Goal: Check status: Verify the current state of an ongoing process or item

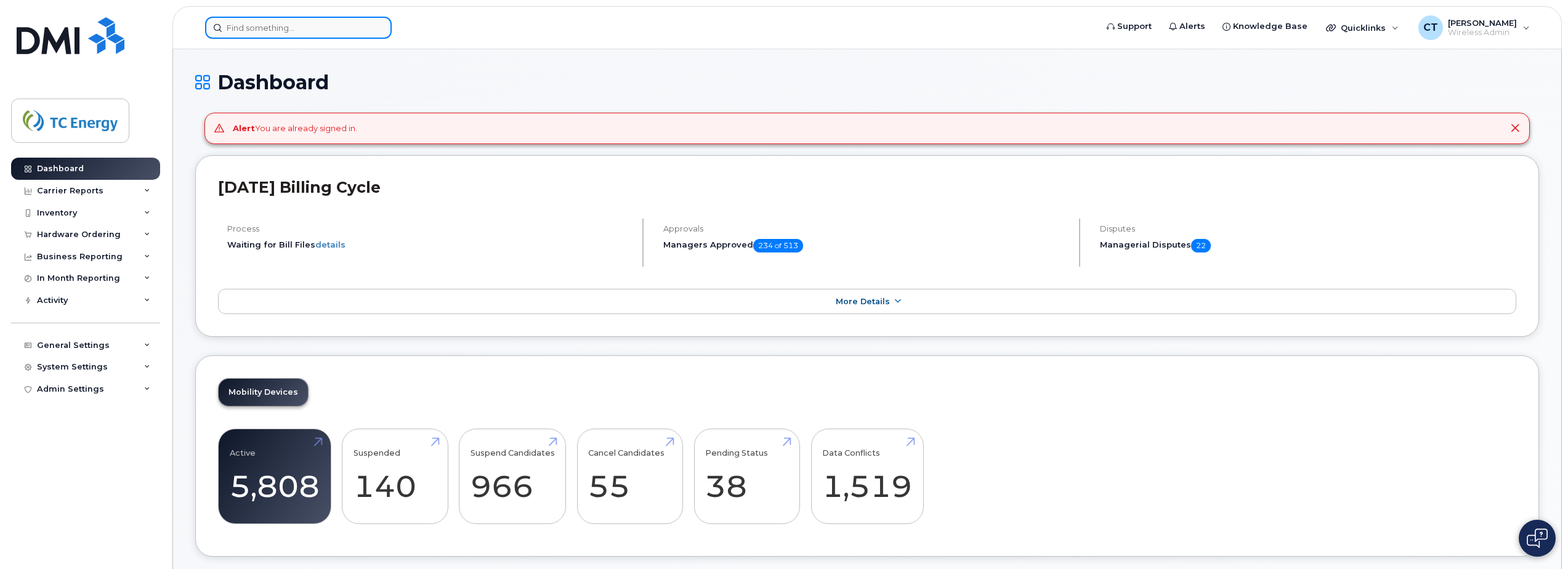
click at [228, 28] on input at bounding box center [298, 28] width 187 height 22
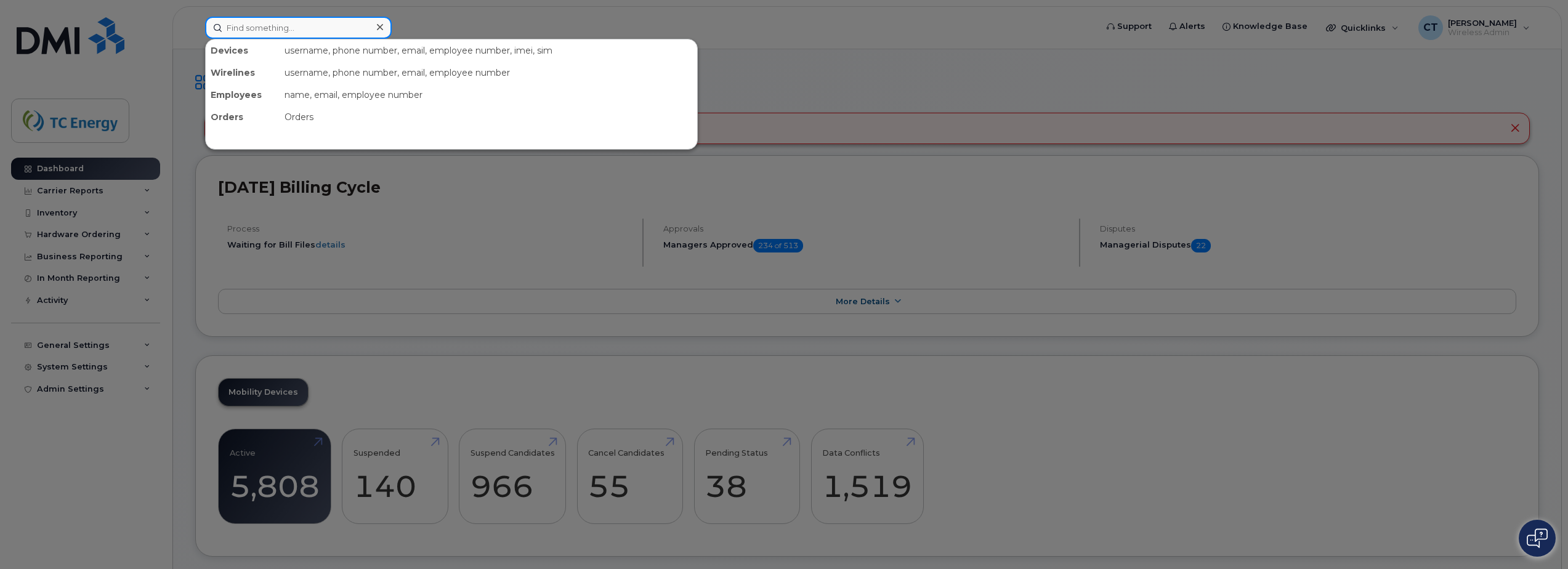
paste input "Corey Brandt"
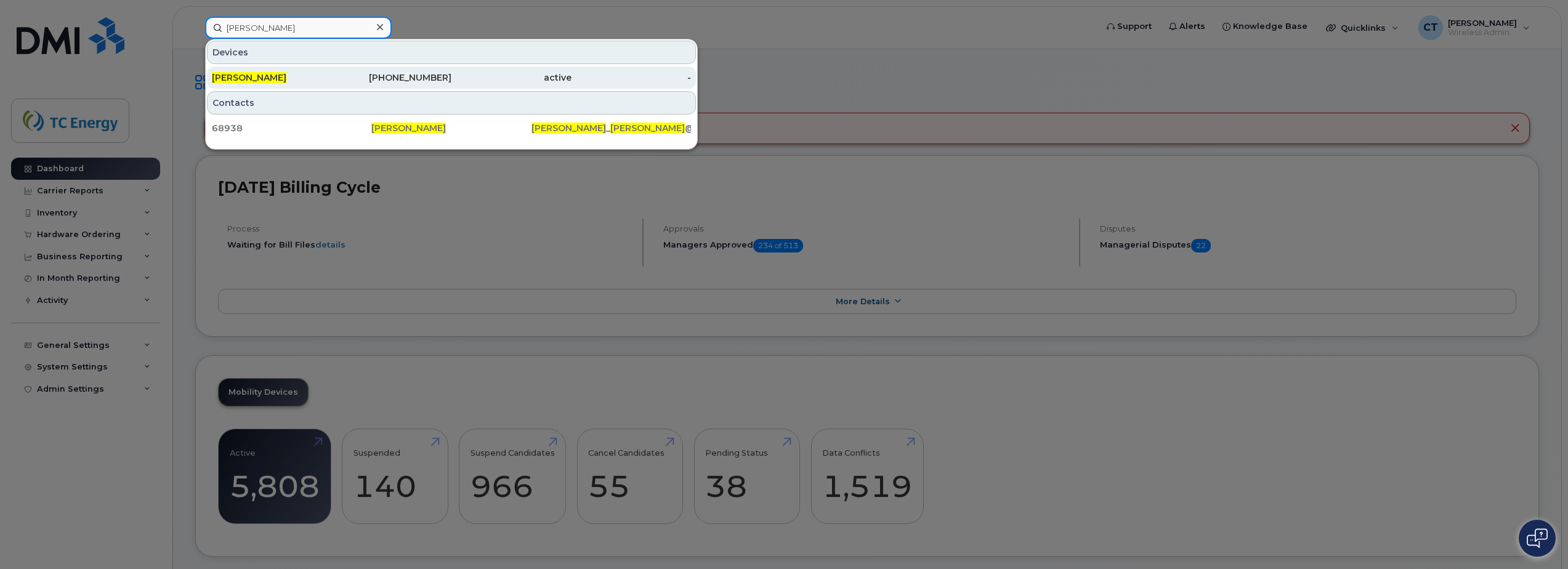
type input "Corey Brandt"
click at [330, 73] on div "Corey Brandt" at bounding box center [271, 77] width 120 height 13
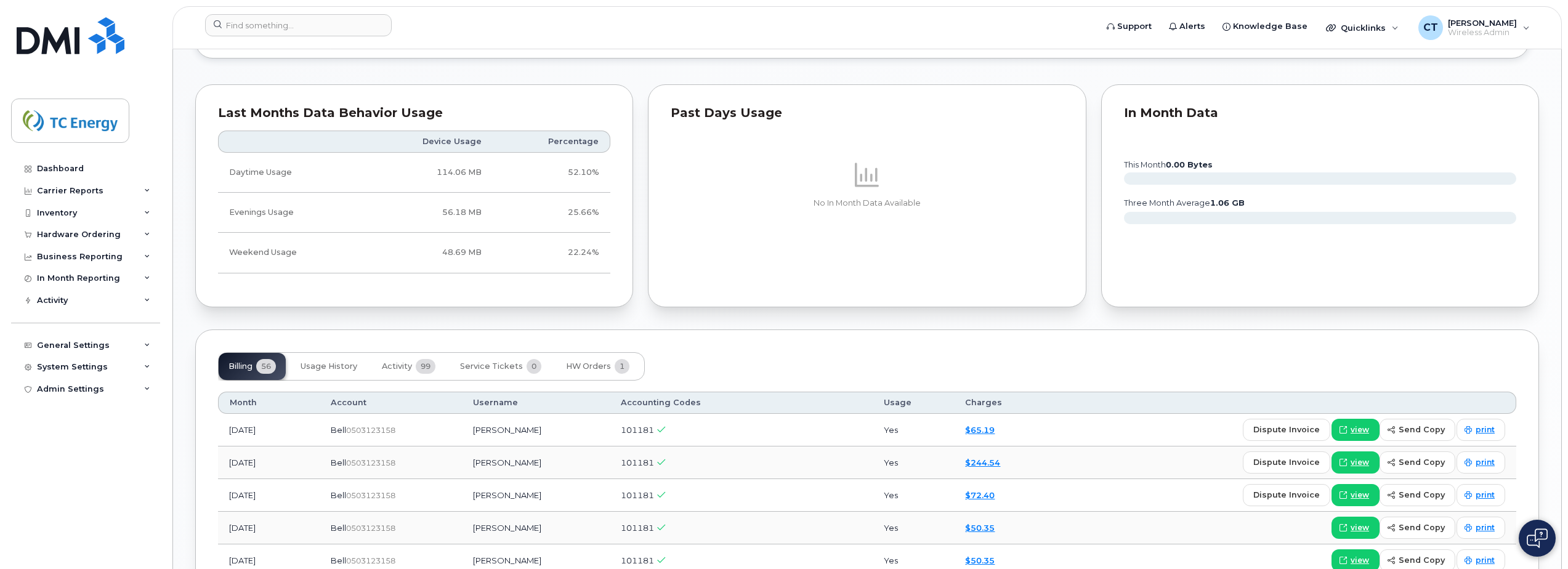
scroll to position [1047, 0]
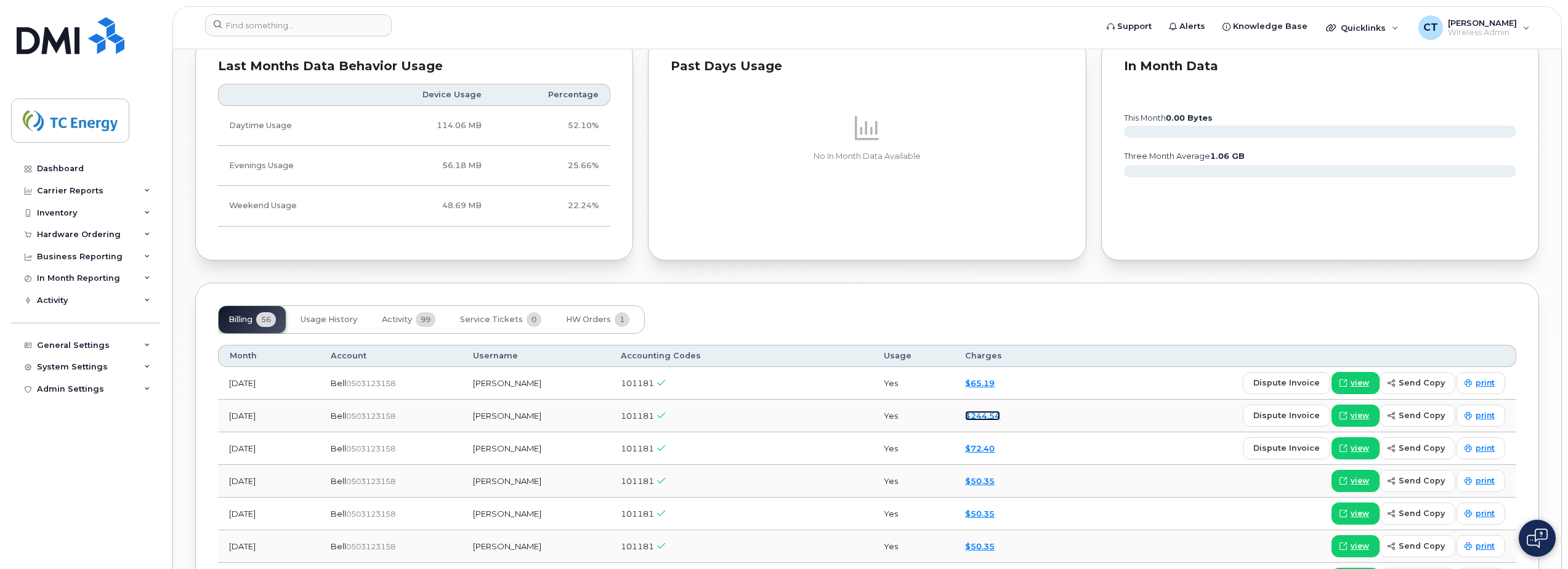
click at [981, 414] on link "$244.54" at bounding box center [983, 415] width 35 height 10
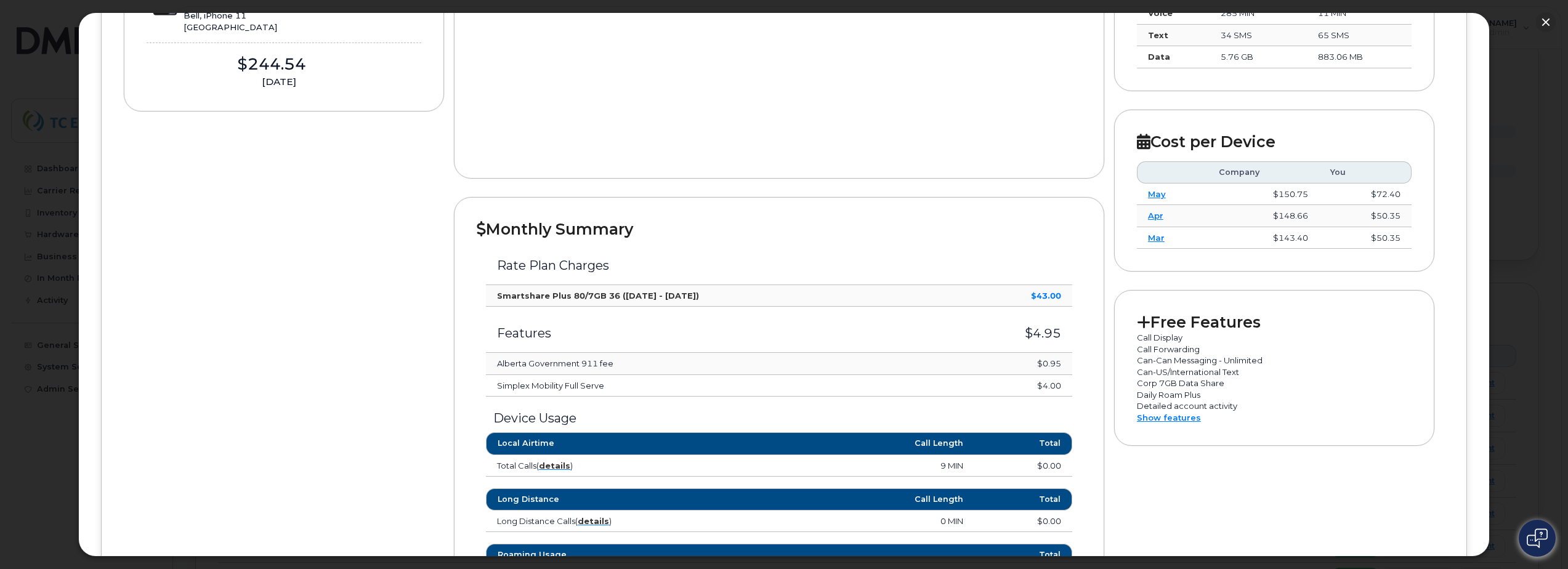
scroll to position [492, 0]
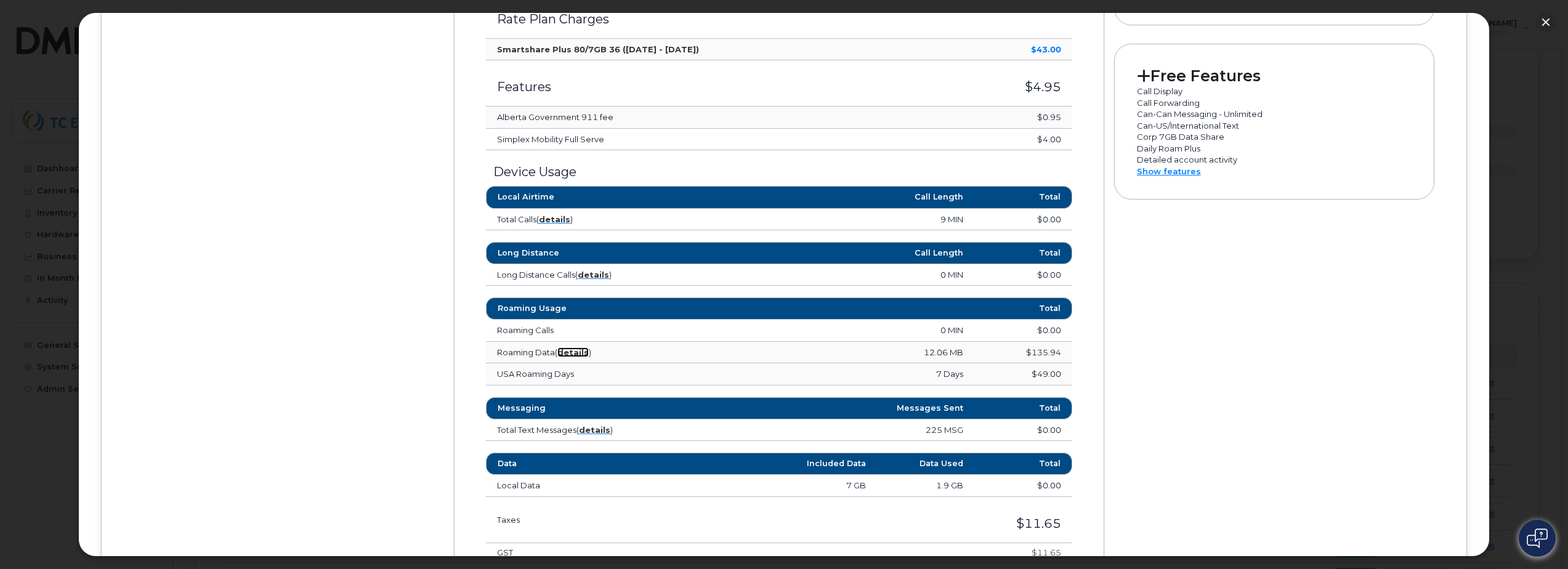
click at [574, 351] on strong "details" at bounding box center [573, 352] width 32 height 10
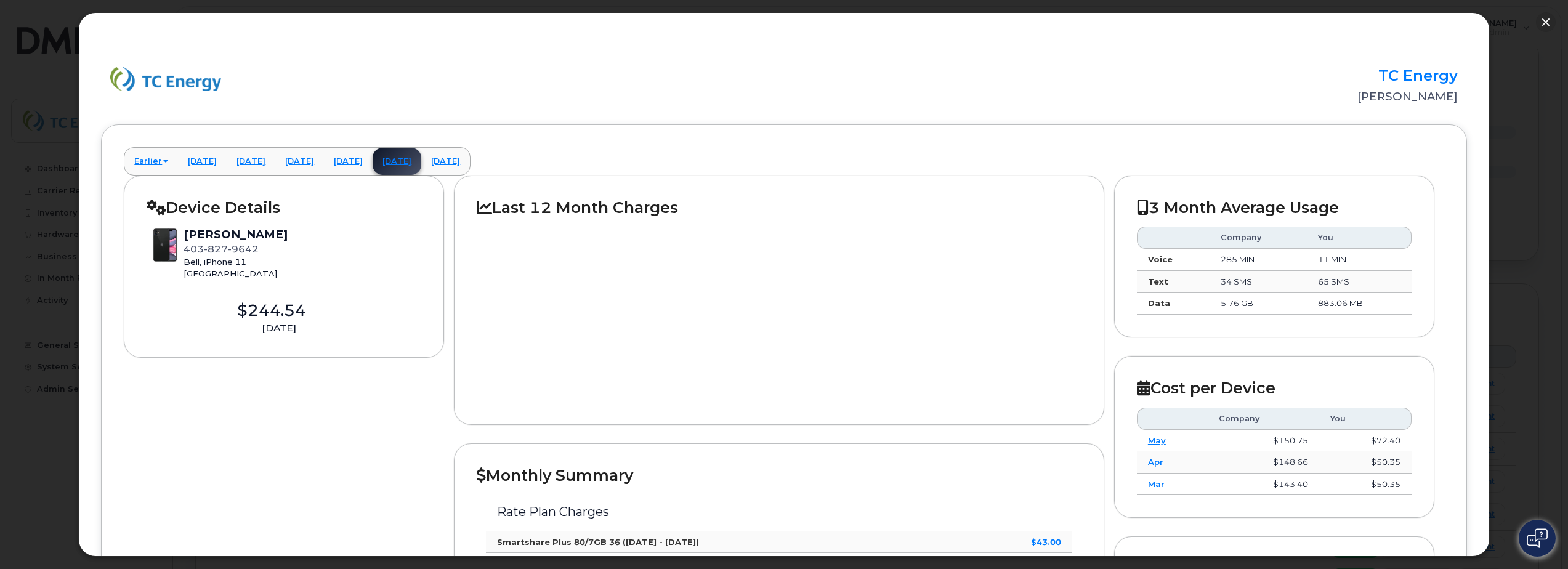
scroll to position [739, 0]
click at [1541, 24] on button "button" at bounding box center [1546, 22] width 20 height 20
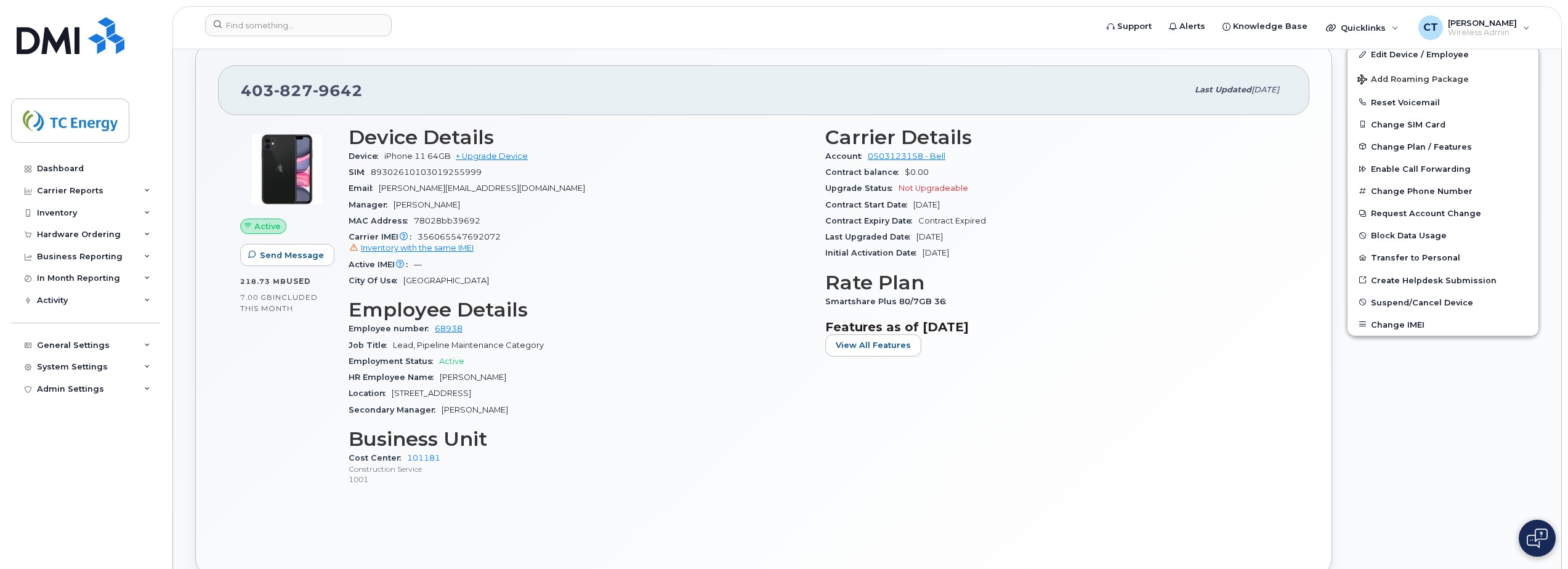
scroll to position [0, 0]
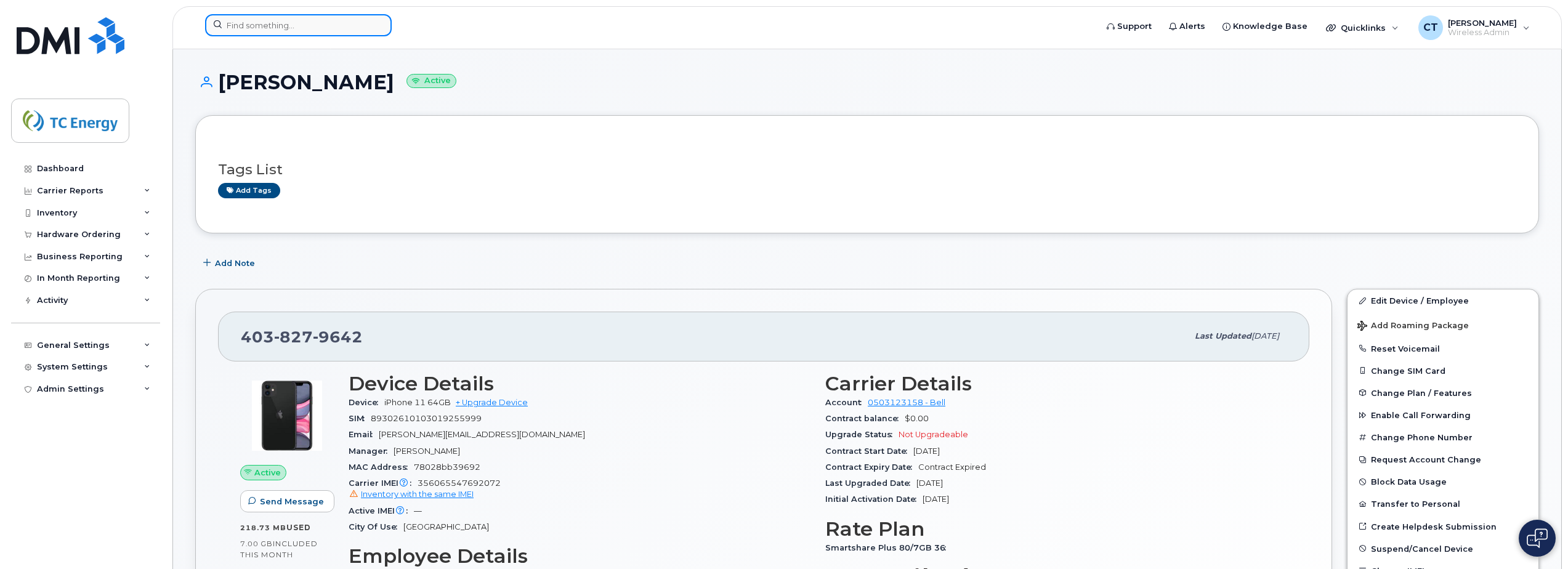
click at [316, 24] on input at bounding box center [298, 25] width 187 height 22
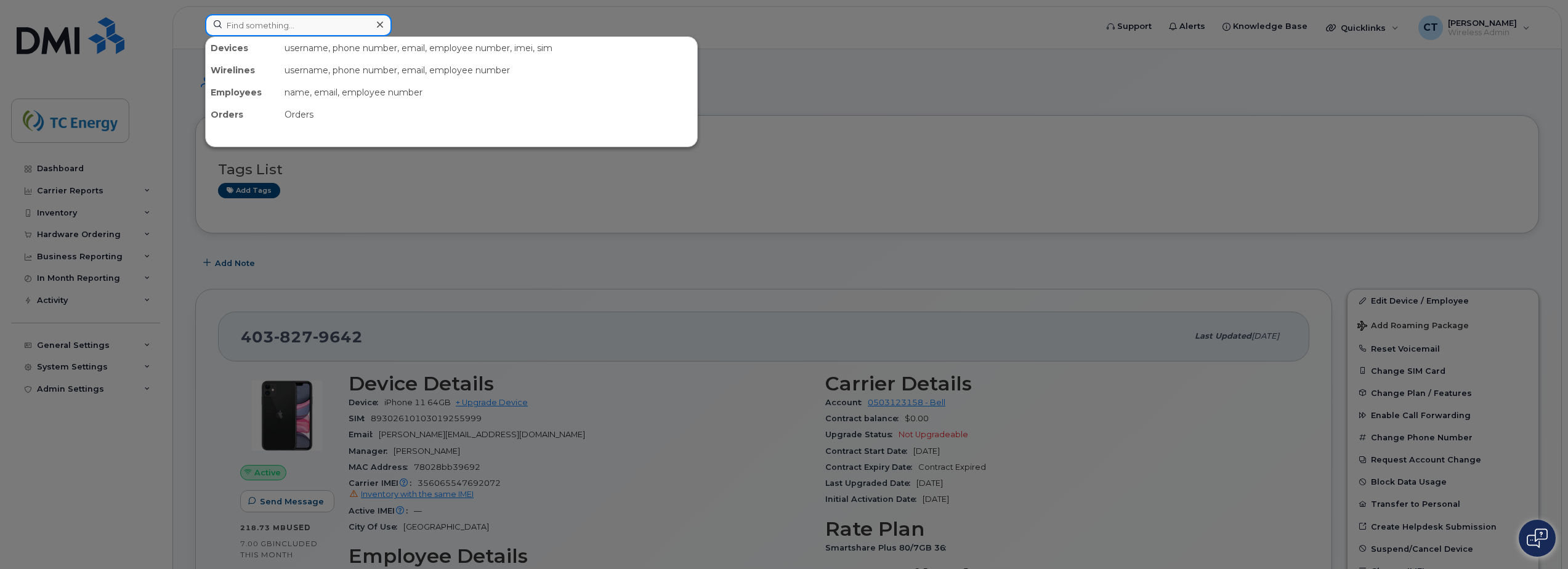
paste input "[PERSON_NAME]"
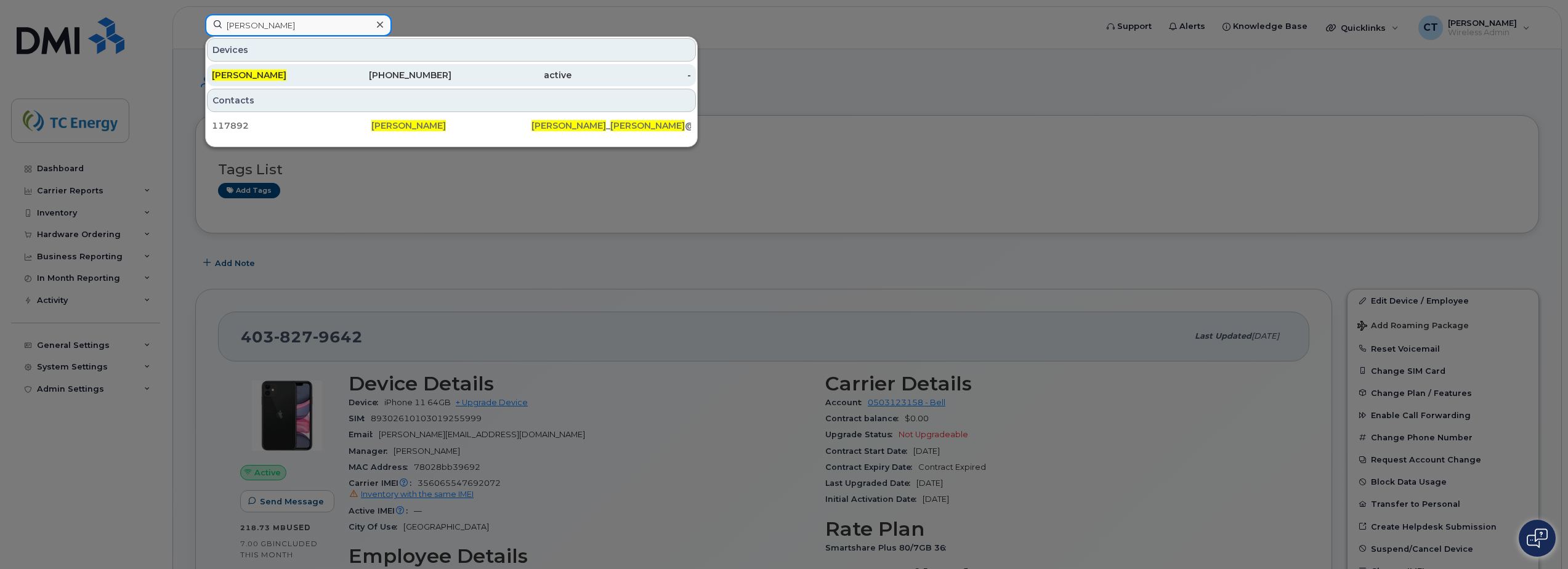
type input "[PERSON_NAME]"
click at [332, 81] on div "[PERSON_NAME]" at bounding box center [392, 75] width 120 height 22
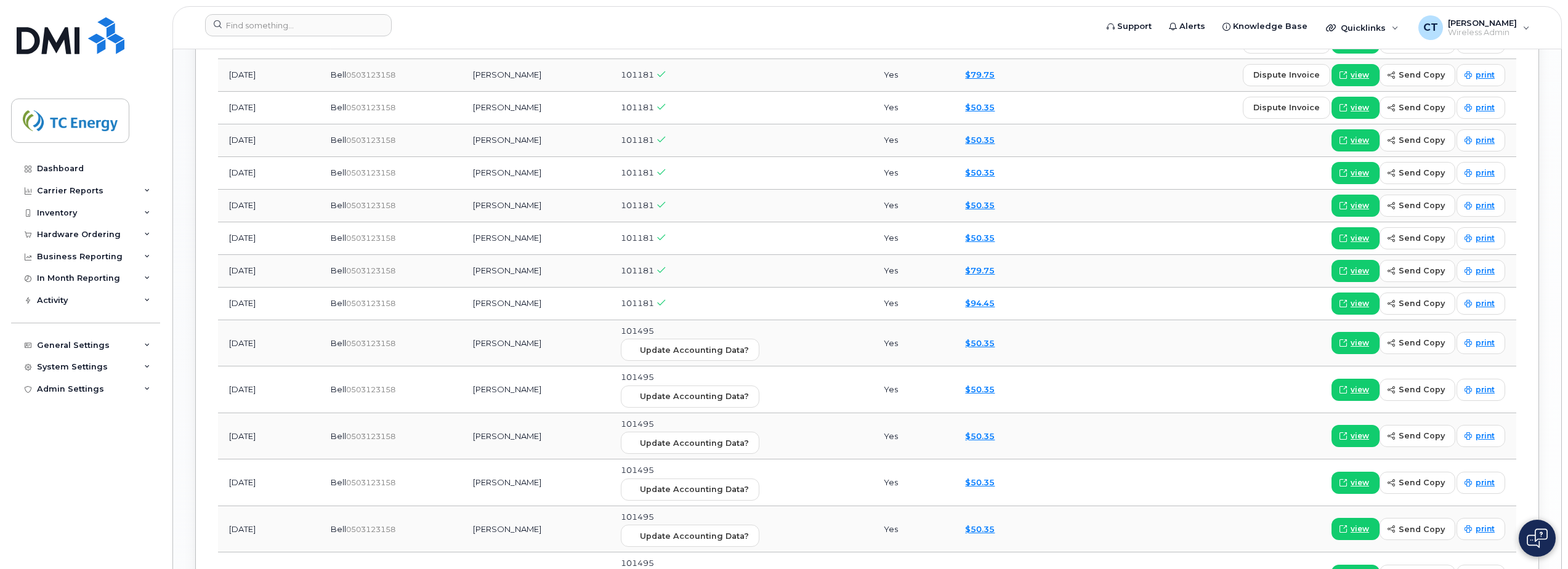
scroll to position [1539, 0]
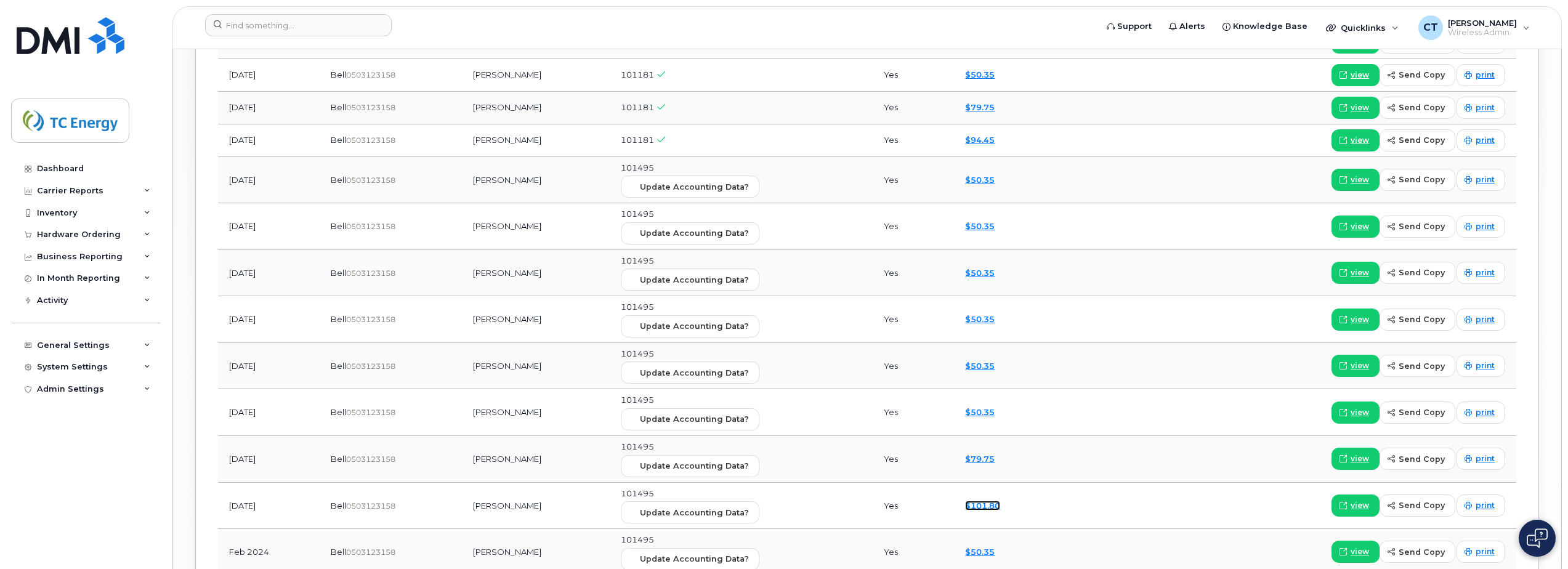
click at [993, 506] on link "$101.80" at bounding box center [983, 505] width 35 height 10
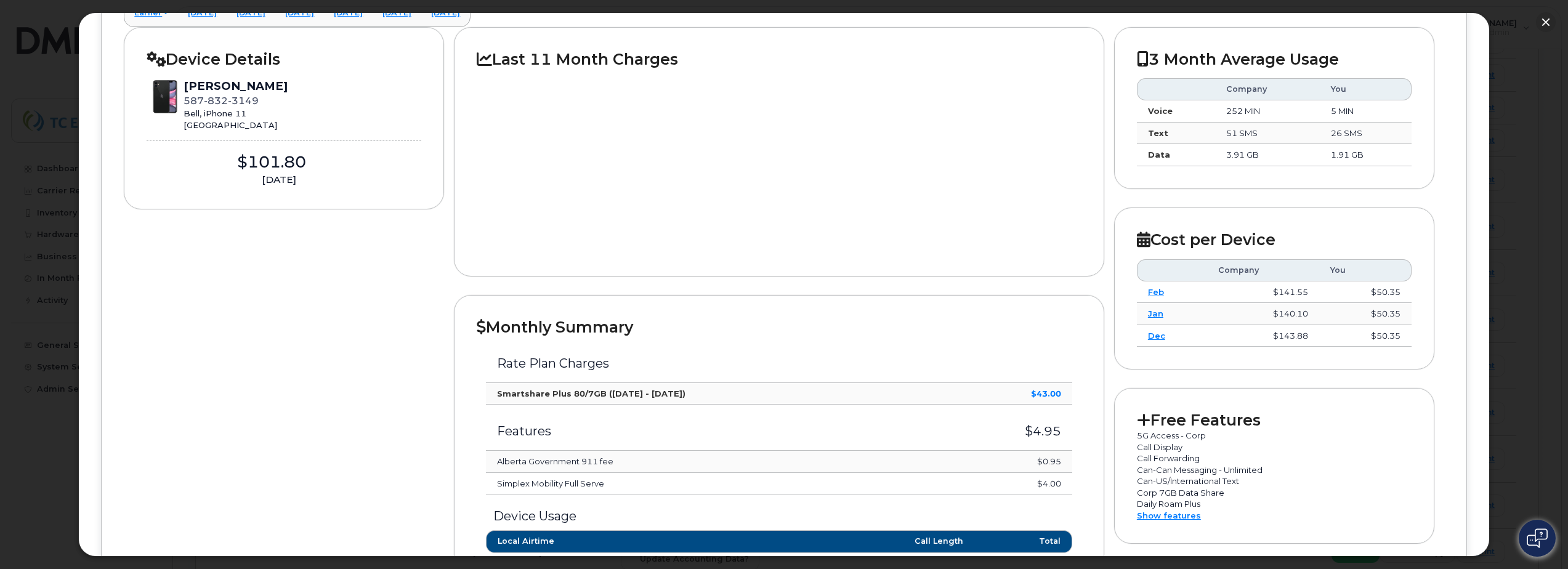
scroll to position [0, 0]
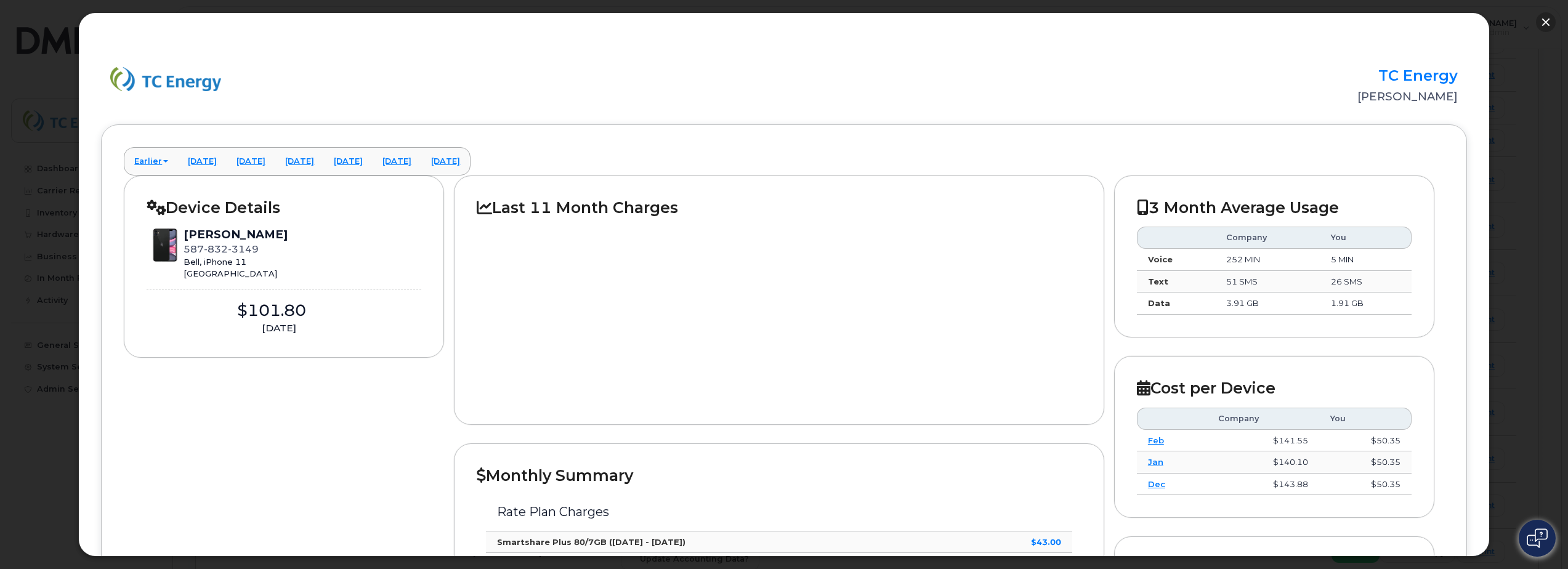
click at [1541, 22] on button "button" at bounding box center [1546, 22] width 20 height 20
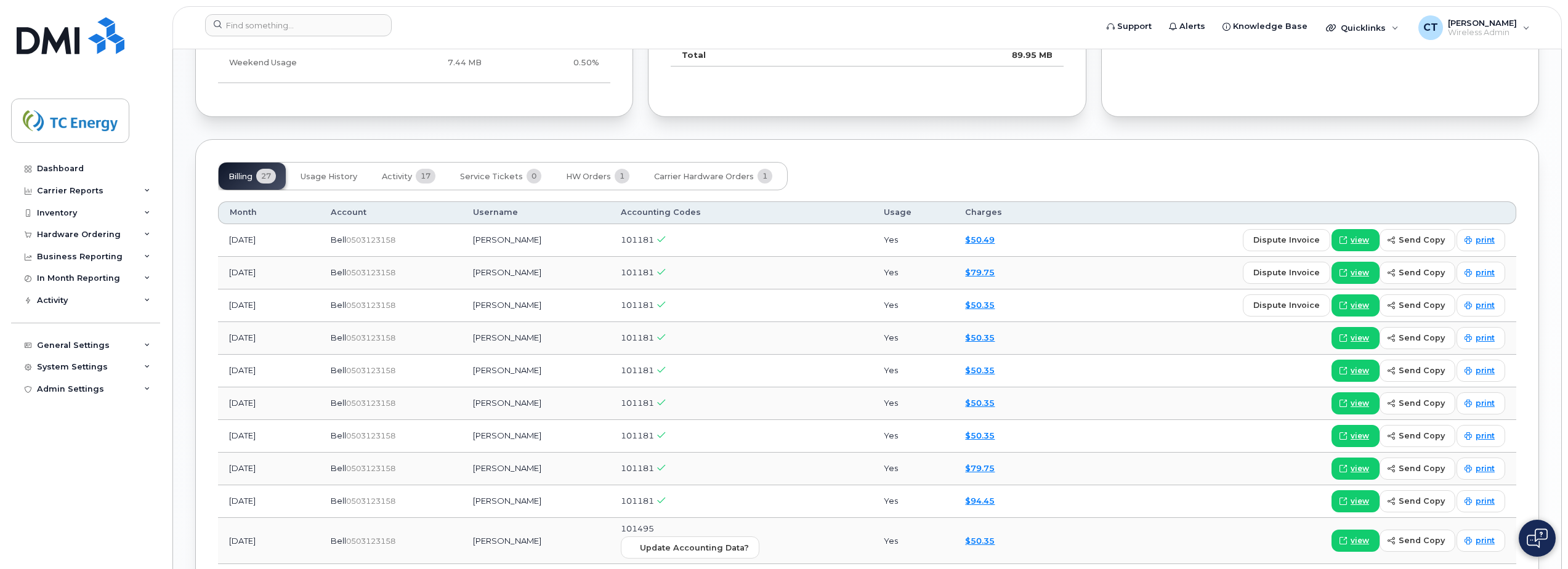
scroll to position [1170, 0]
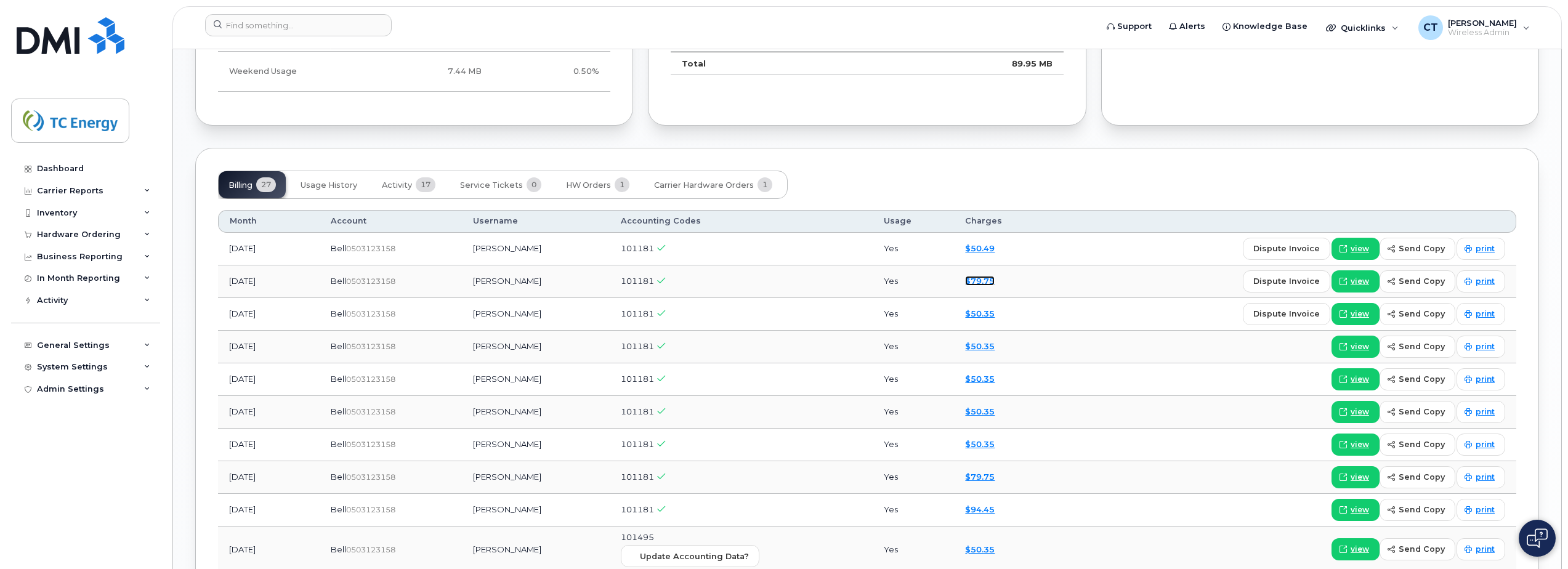
click at [982, 278] on link "$79.75" at bounding box center [980, 280] width 30 height 10
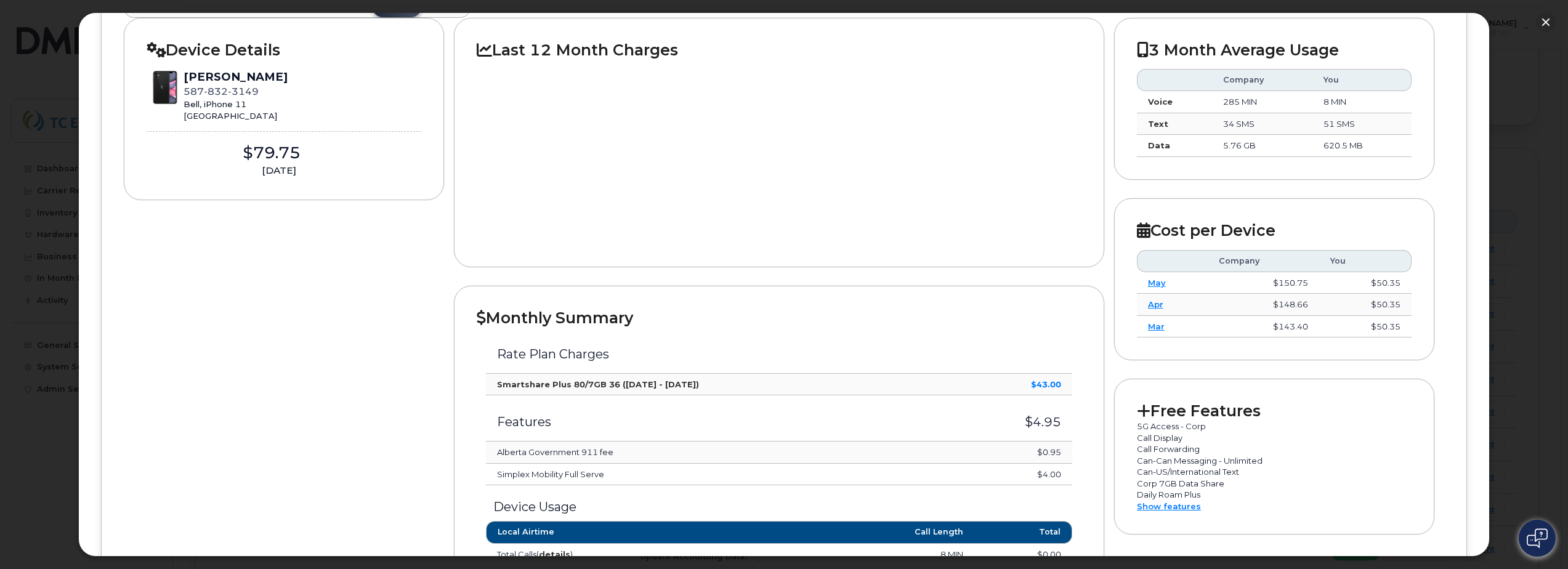
scroll to position [0, 0]
